Goal: Contribute content: Add original content to the website for others to see

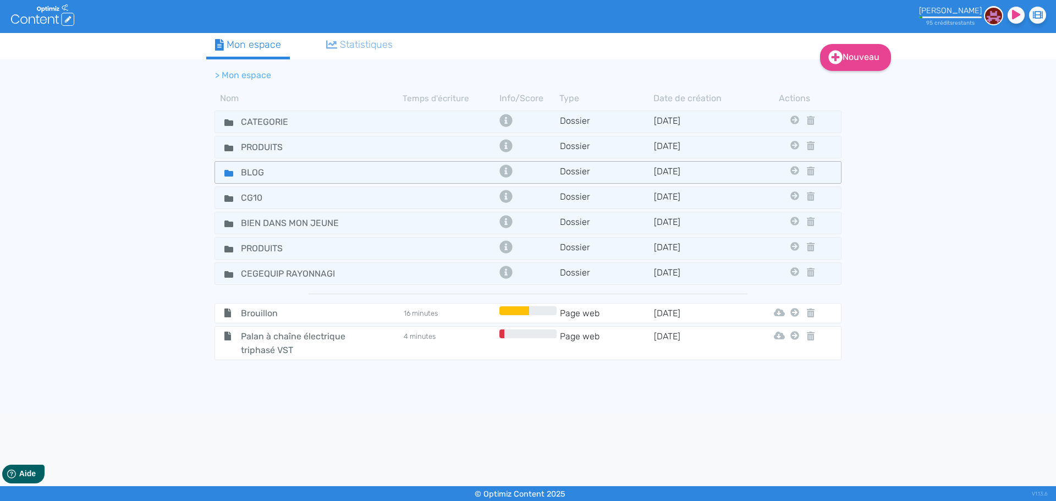
click at [335, 174] on div "BLOG" at bounding box center [309, 172] width 186 height 16
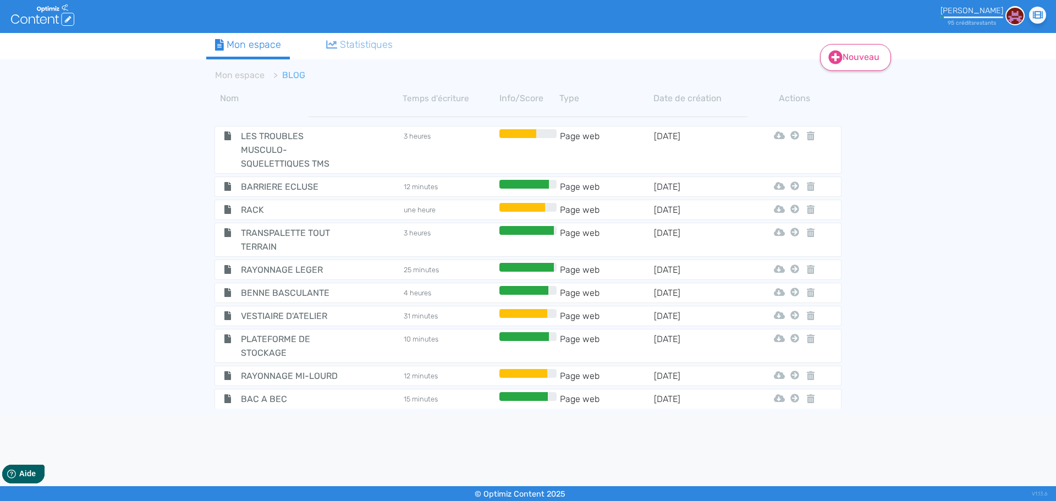
click at [860, 53] on link "Nouveau" at bounding box center [855, 57] width 71 height 27
click at [856, 86] on button "Contenu" at bounding box center [863, 85] width 88 height 18
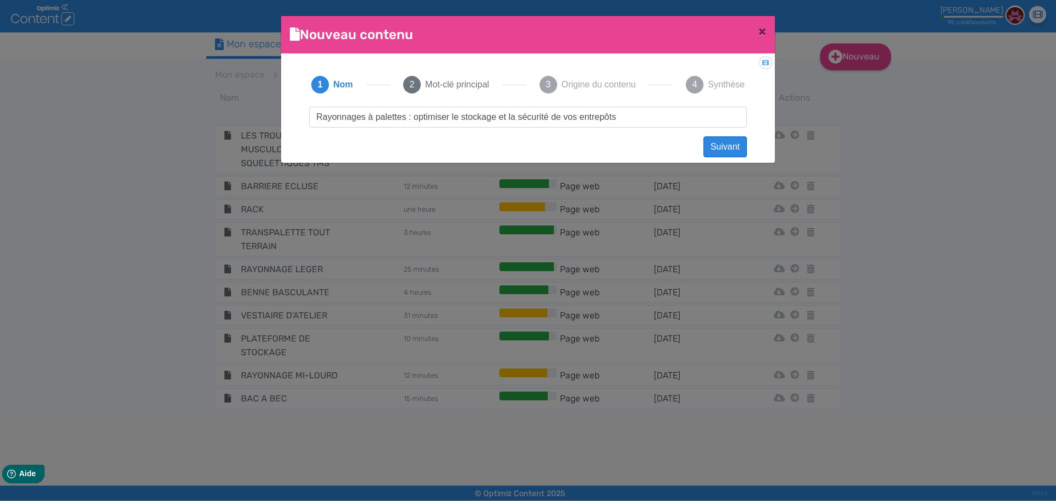
type input "Rayonnages à palettes : optimiser le stockage et la sécurité de vos entrepôts"
click at [727, 147] on button "Suivant" at bounding box center [724, 146] width 43 height 21
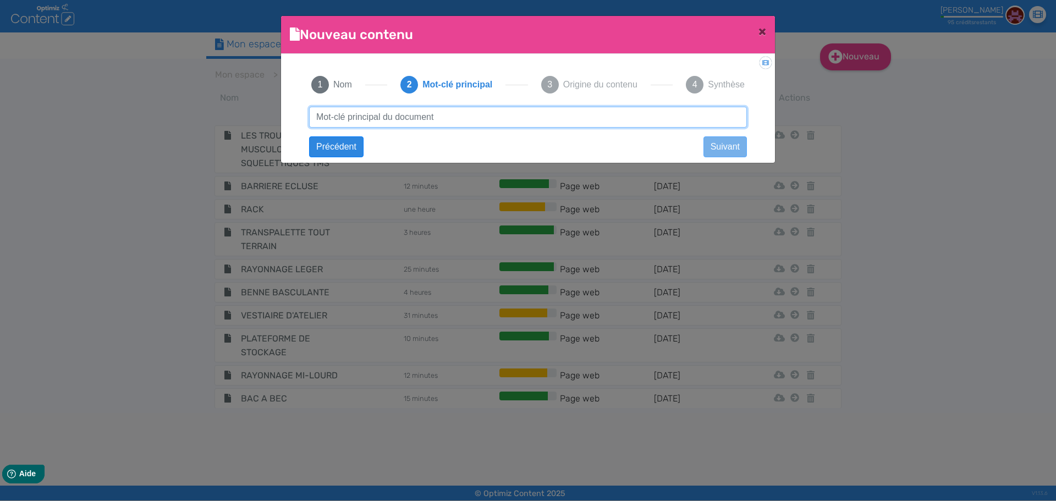
paste input "Rayonnages à palettes : optimiser le stockage et la sécurité de vos entrepôts"
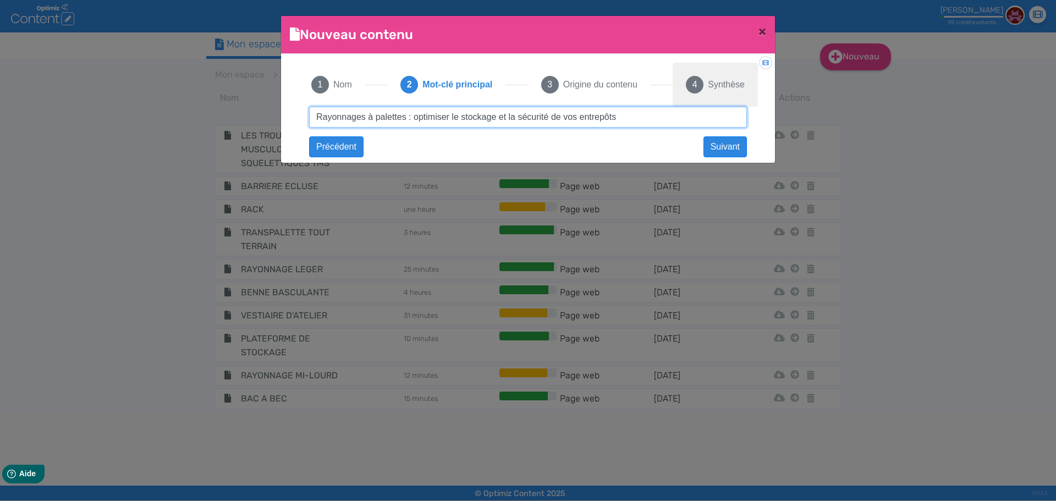
drag, startPoint x: 405, startPoint y: 115, endPoint x: 750, endPoint y: 100, distance: 345.2
click at [749, 100] on div "1 Nom 2 Mot-clé principal 3 Origine du contenu 4 Synthèse Rayonnages à palettes…" at bounding box center [528, 105] width 460 height 85
type input "Rayonnages à [GEOGRAPHIC_DATA]"
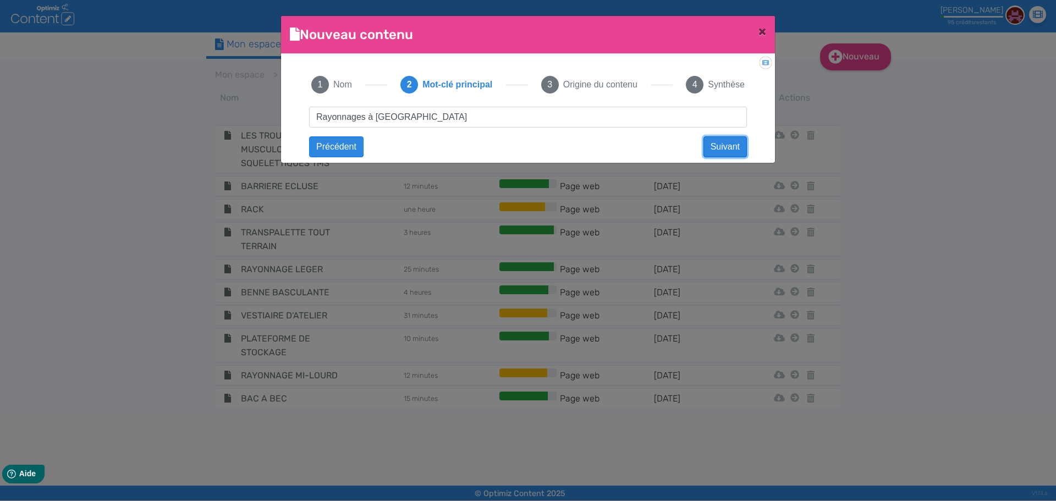
click at [739, 148] on button "Suivant" at bounding box center [724, 146] width 43 height 21
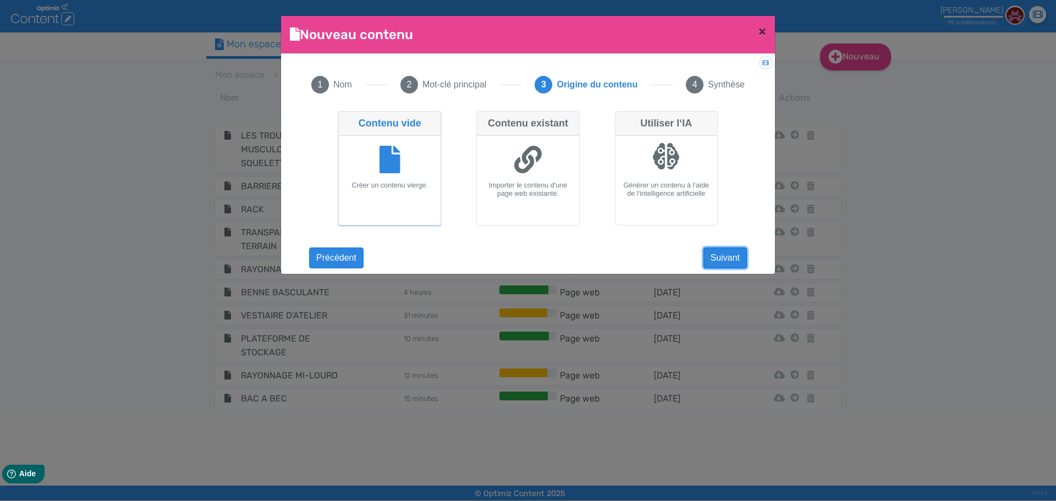
click at [715, 252] on button "Suivant" at bounding box center [724, 257] width 43 height 21
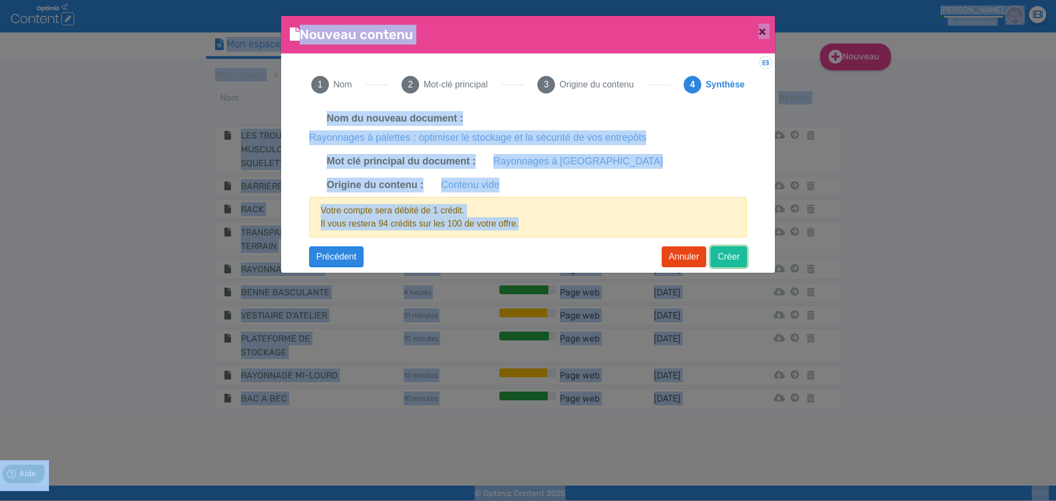
click at [718, 257] on button "Créer" at bounding box center [729, 256] width 36 height 21
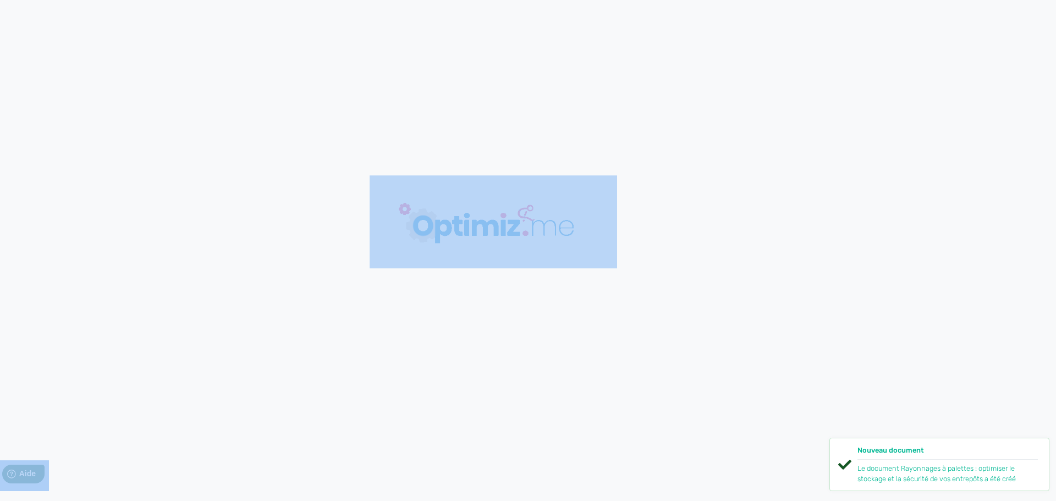
type input "Rayonnages à palettes : optimiser le stockage et la sécurité de vos entrepôts"
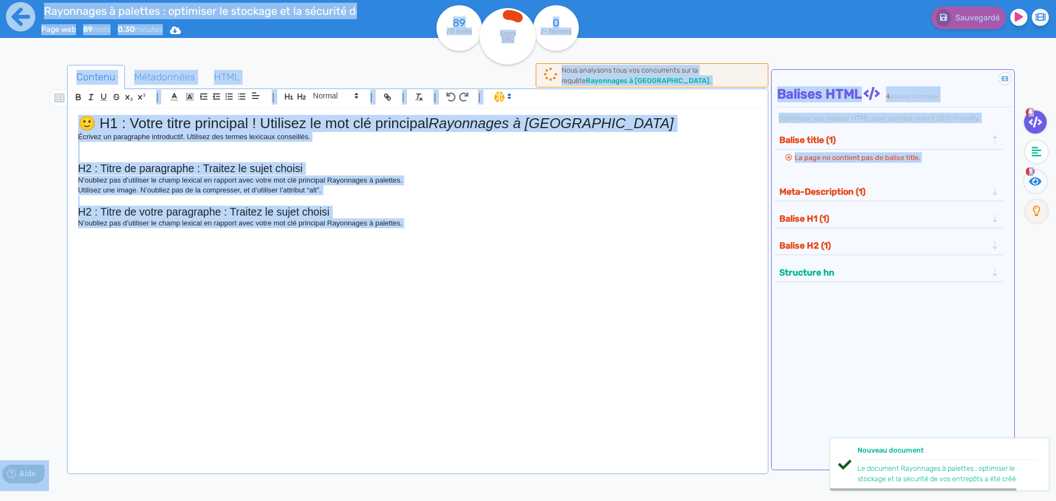
click at [300, 222] on p "N’oubliez pas d’utiliser le champ lexical en rapport avec votre mot clé princip…" at bounding box center [417, 223] width 679 height 10
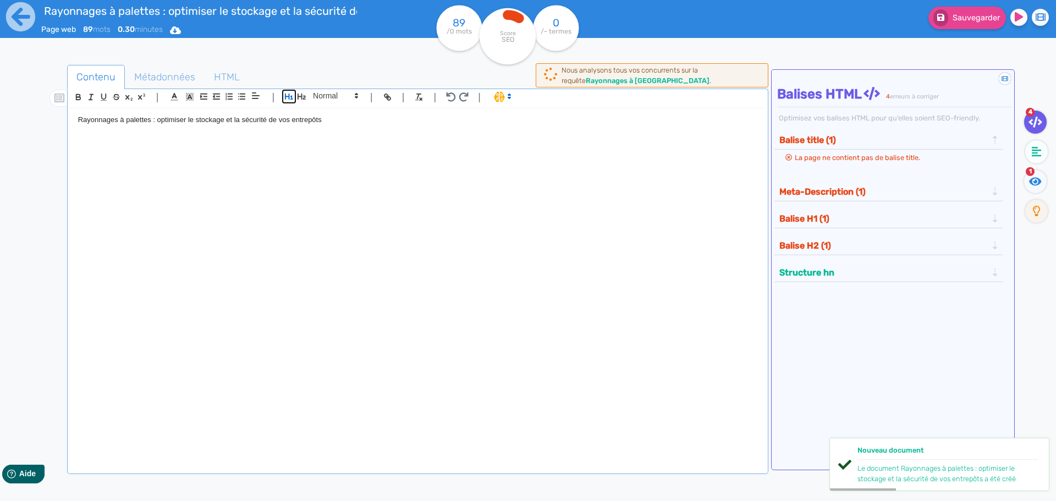
click at [288, 95] on icon "button" at bounding box center [288, 96] width 9 height 9
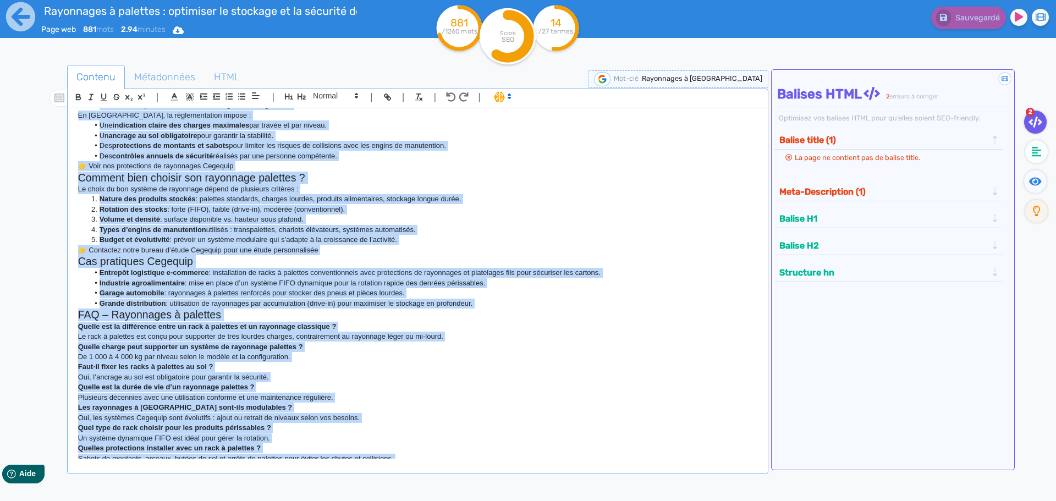
scroll to position [418, 0]
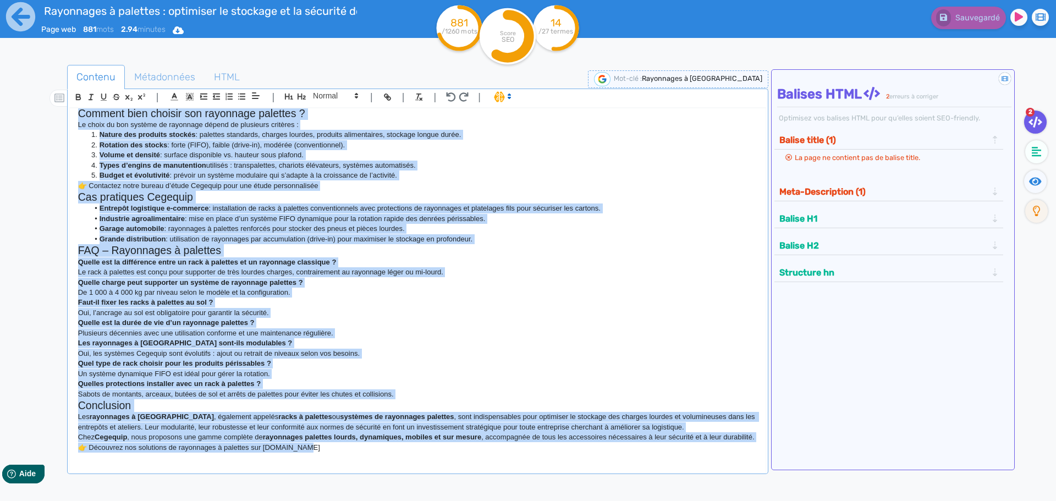
drag, startPoint x: 76, startPoint y: 139, endPoint x: 620, endPoint y: 527, distance: 667.9
click at [620, 500] on html "Rayonnages à palettes : optimiser le stockage et la sécurité de vos entrepôts P…" at bounding box center [528, 250] width 1056 height 501
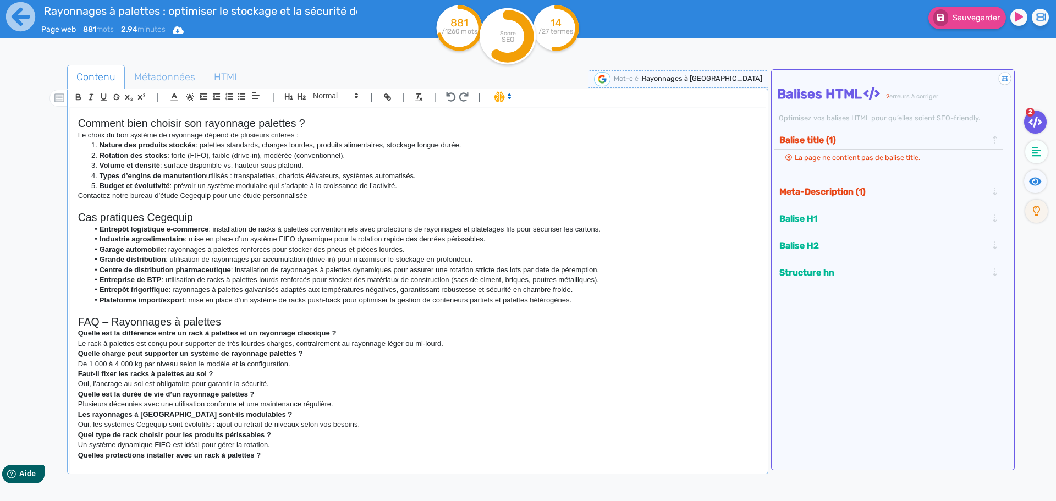
scroll to position [649, 0]
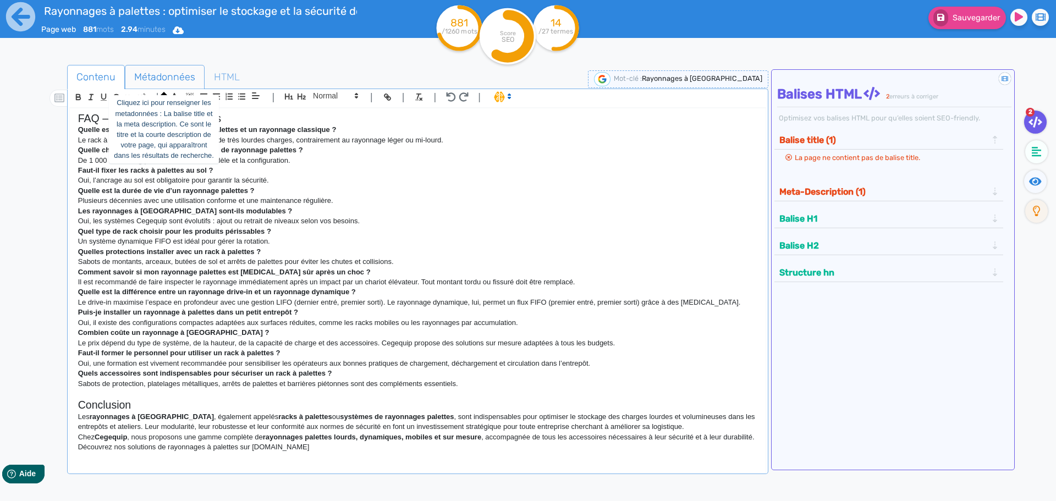
click at [166, 74] on span "Métadonnées" at bounding box center [164, 77] width 79 height 30
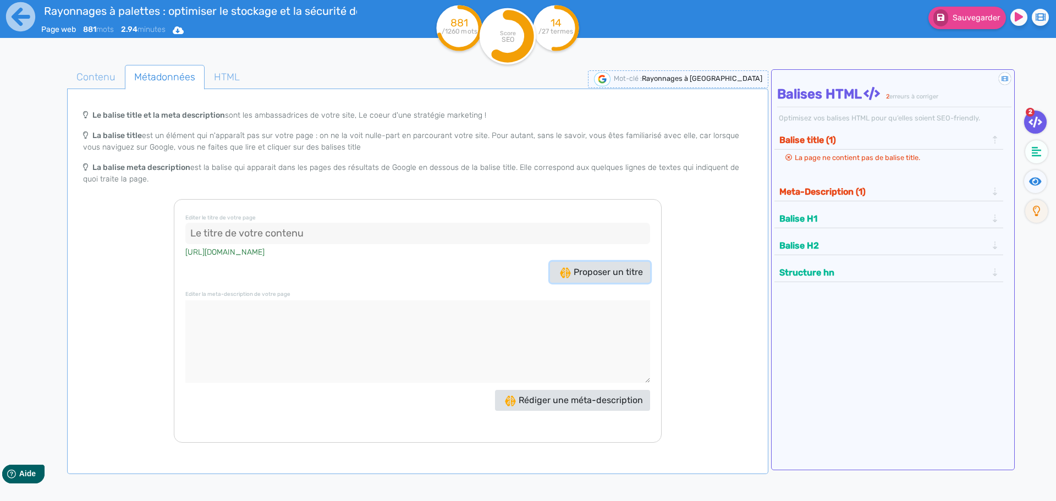
click at [625, 269] on span "Proposer un titre" at bounding box center [601, 272] width 83 height 10
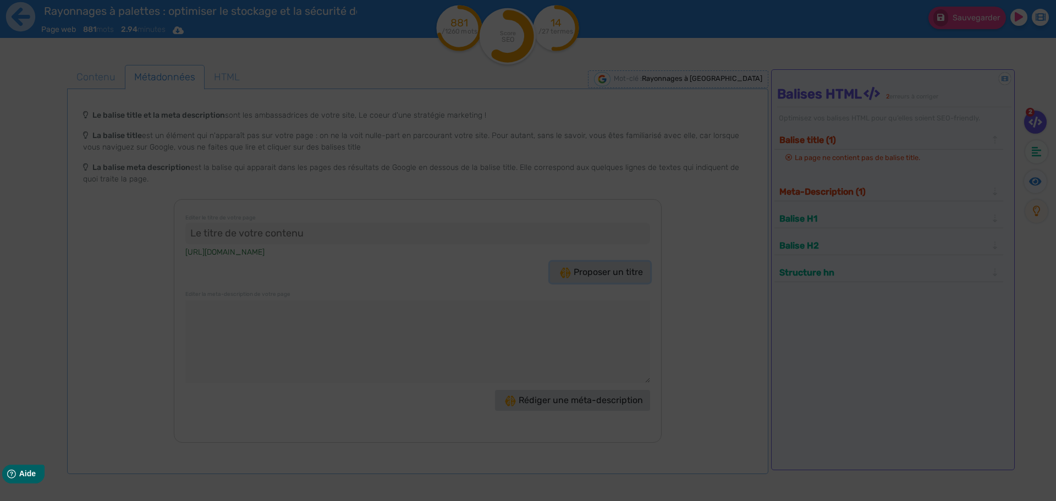
type input "Optimisez votre espace avec nos Rayonnages à palettes !"
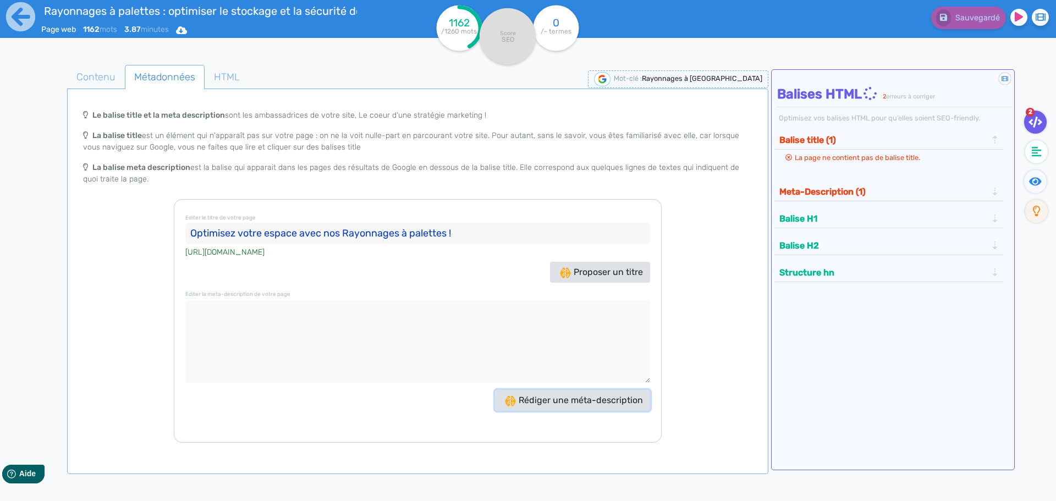
click at [570, 400] on span "Rédiger une méta-description" at bounding box center [574, 400] width 138 height 10
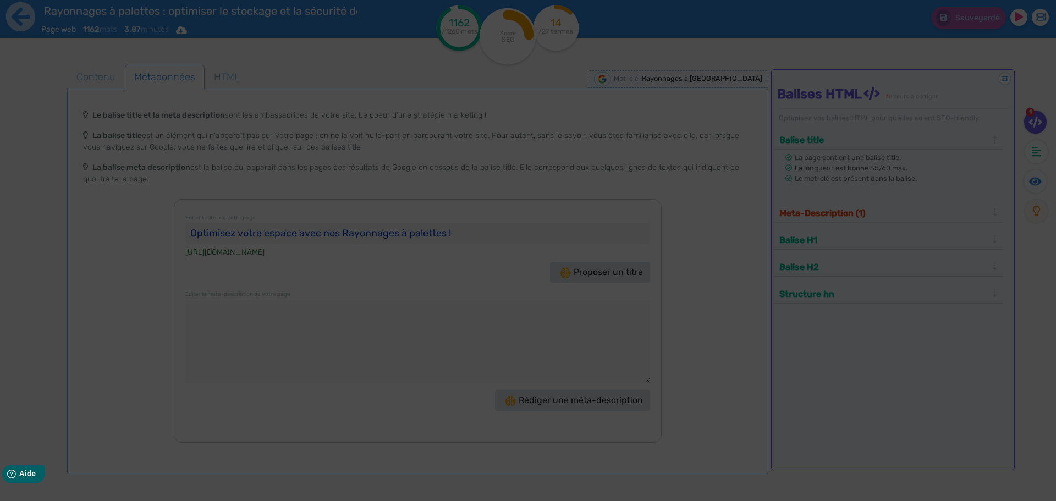
type textarea "Optimisez votre entrepôt avec nos rayonnages à palettes Cegequip : robustes, mo…"
